Goal: Book appointment/travel/reservation

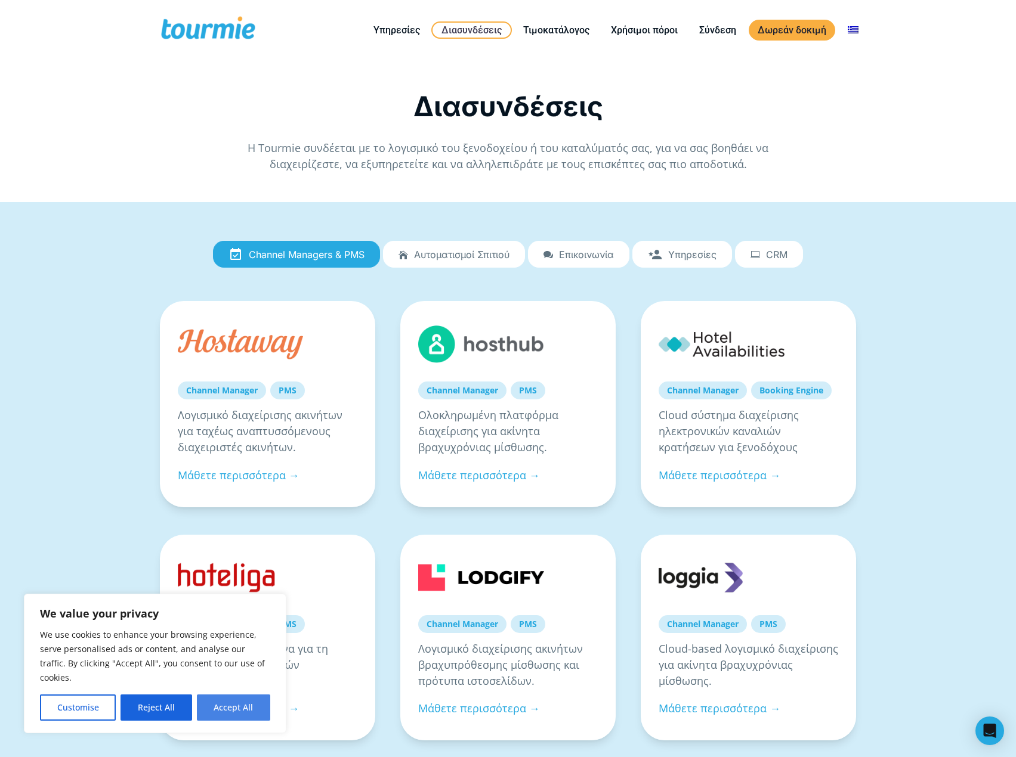
click at [231, 713] on button "Accept All" at bounding box center [233, 708] width 73 height 26
checkbox input "true"
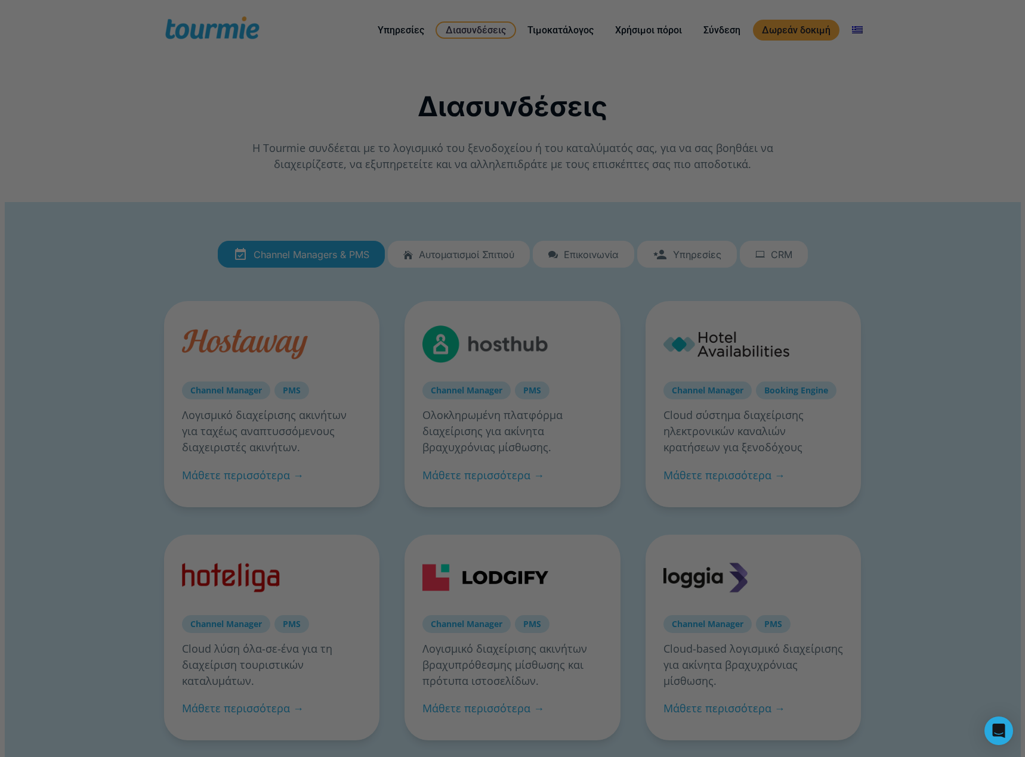
click at [303, 94] on div at bounding box center [517, 382] width 1035 height 765
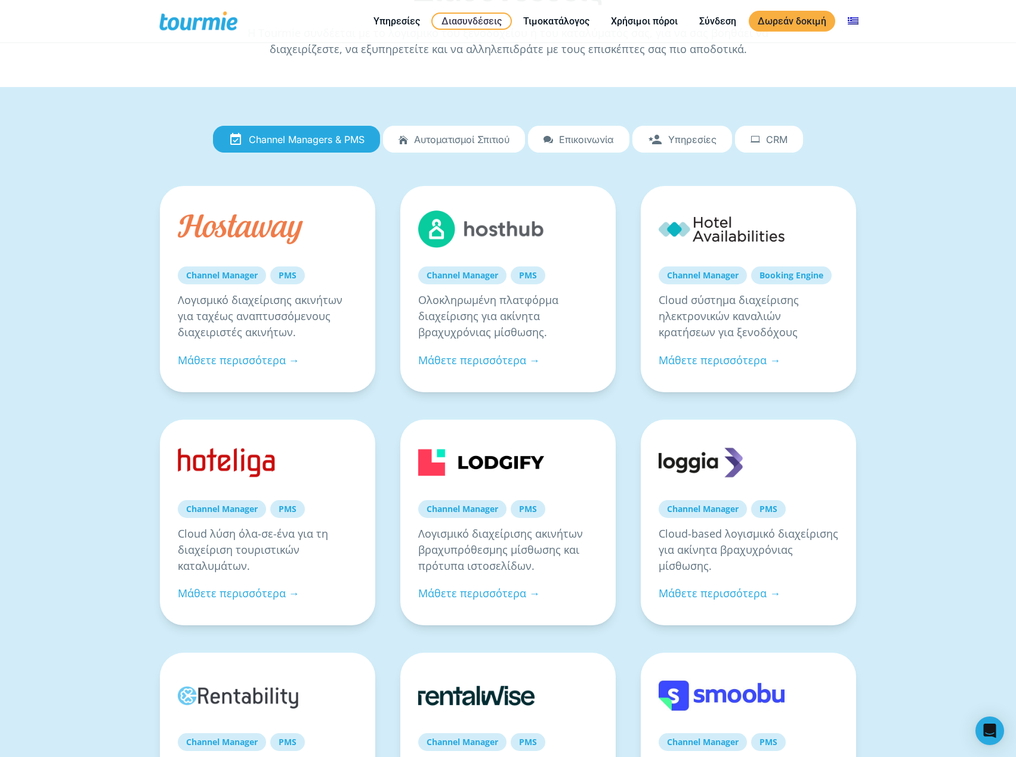
scroll to position [60, 0]
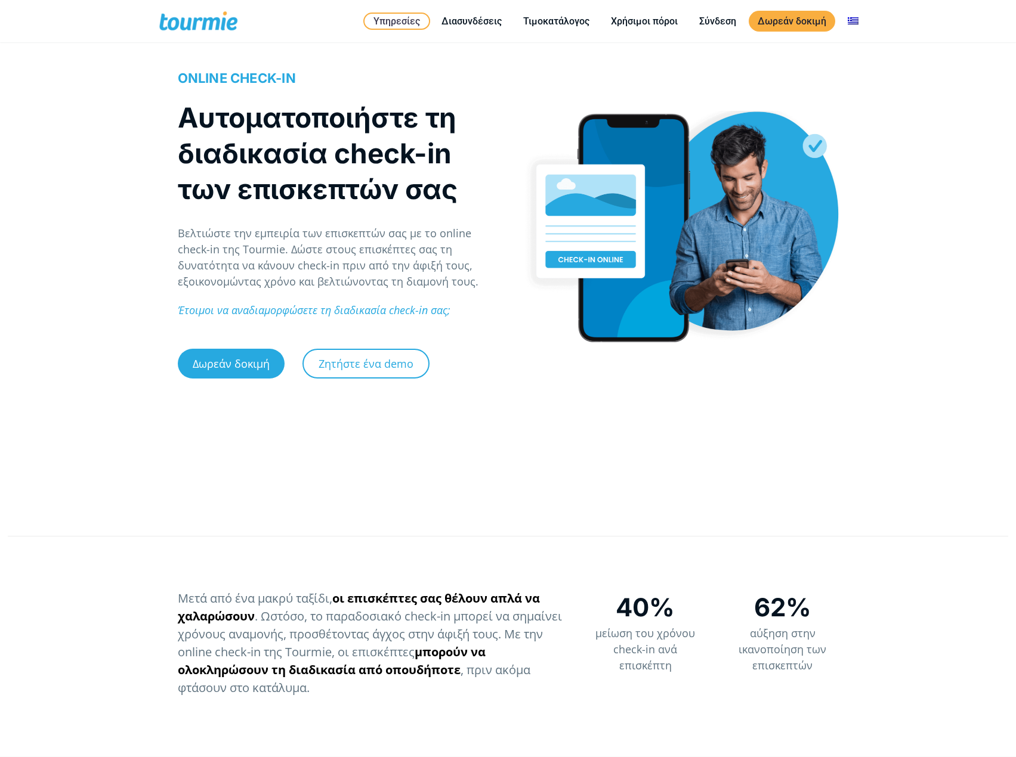
scroll to position [119, 0]
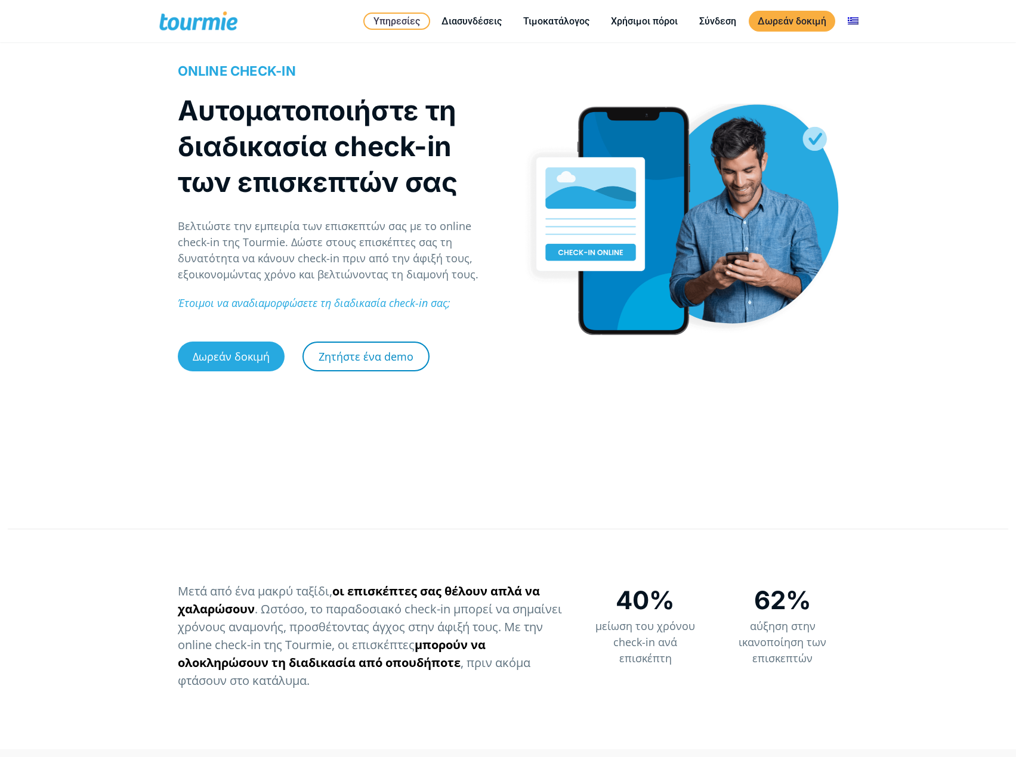
click at [382, 367] on link "Ζητήστε ένα demo" at bounding box center [365, 357] width 127 height 30
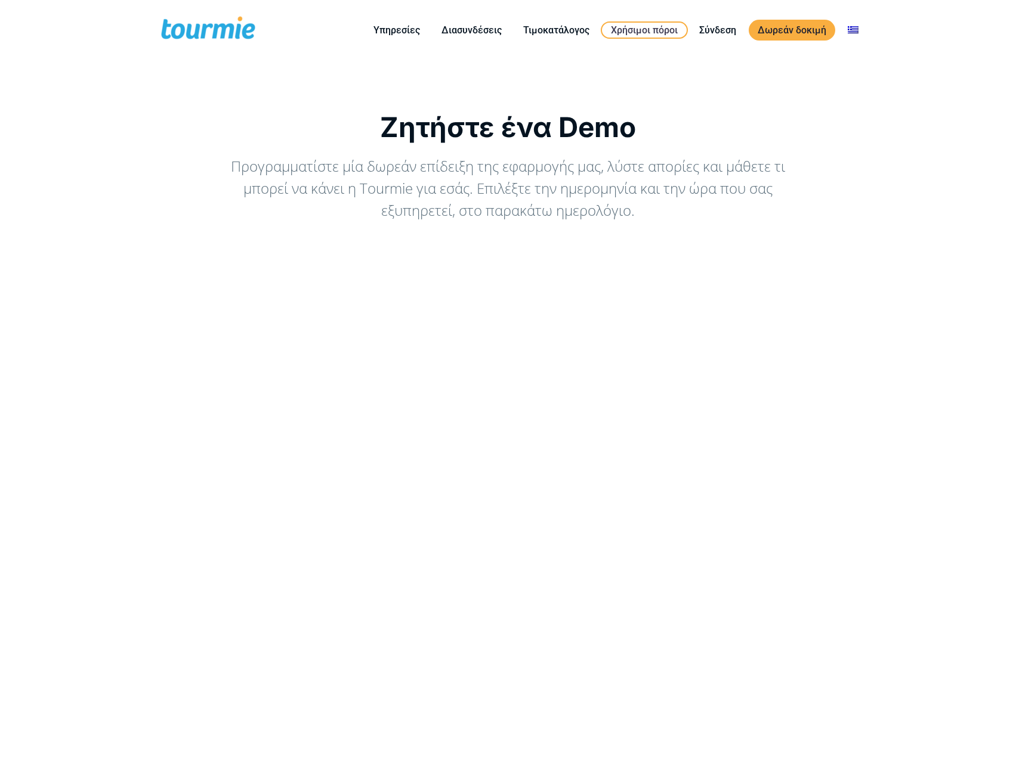
scroll to position [957, 0]
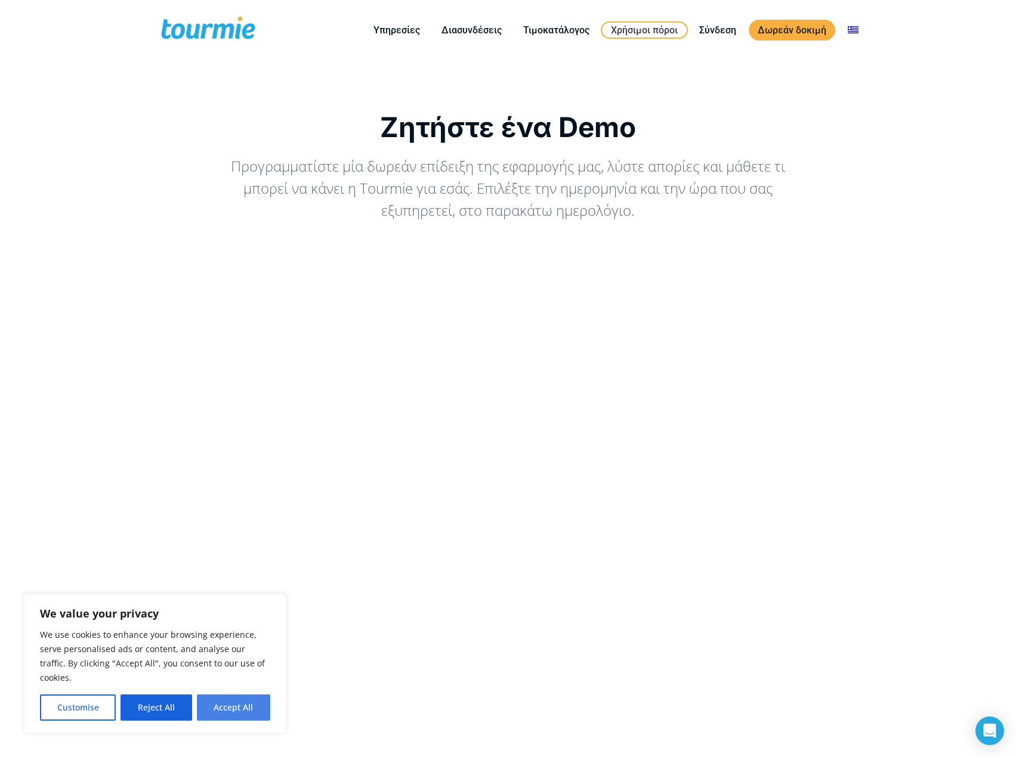
click at [217, 707] on button "Accept All" at bounding box center [233, 708] width 73 height 26
checkbox input "true"
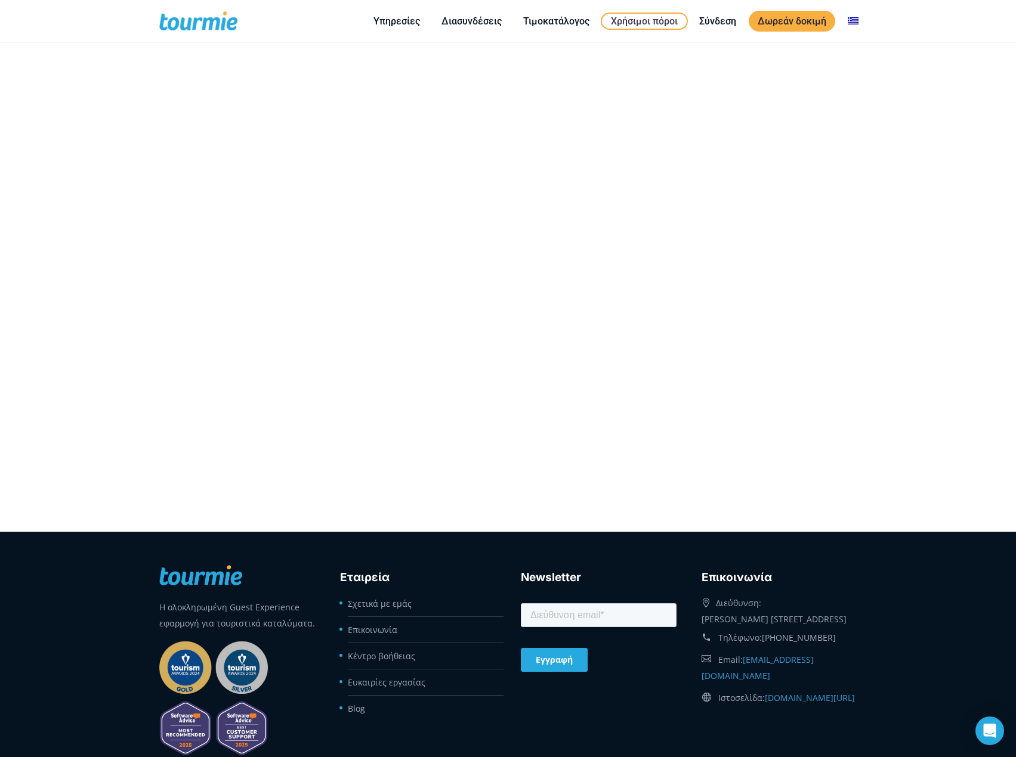
scroll to position [119, 0]
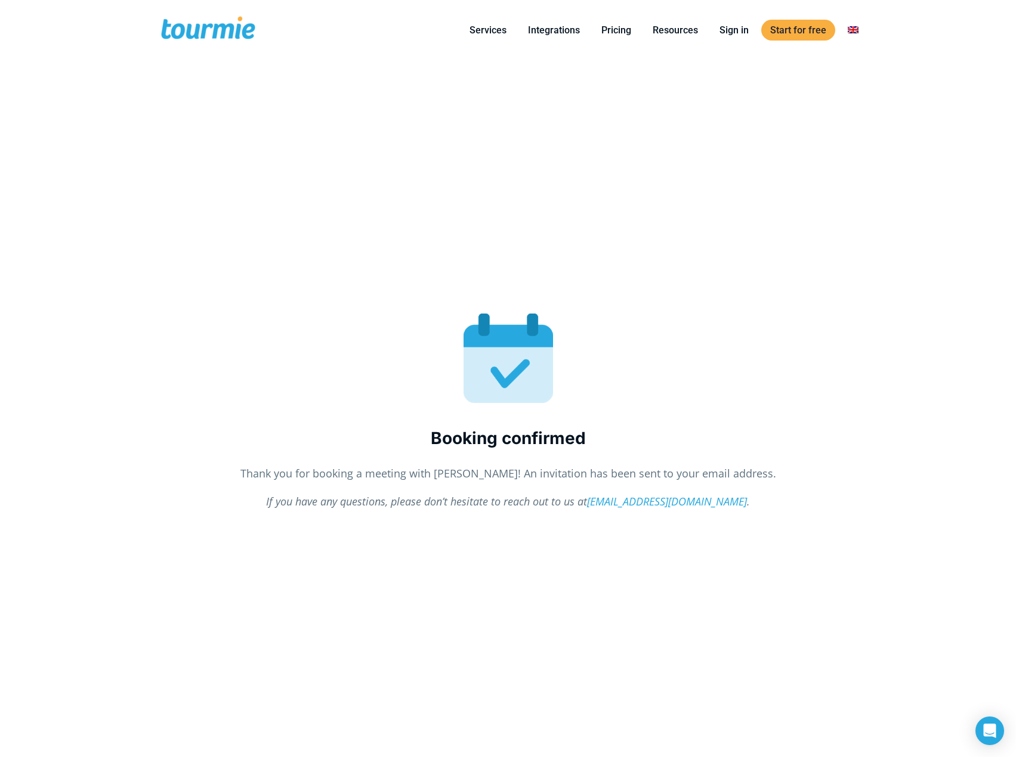
click at [789, 156] on div "Booking confirmed Thank you for booking a meeting with [PERSON_NAME]! An invita…" at bounding box center [508, 417] width 723 height 679
